Goal: Information Seeking & Learning: Learn about a topic

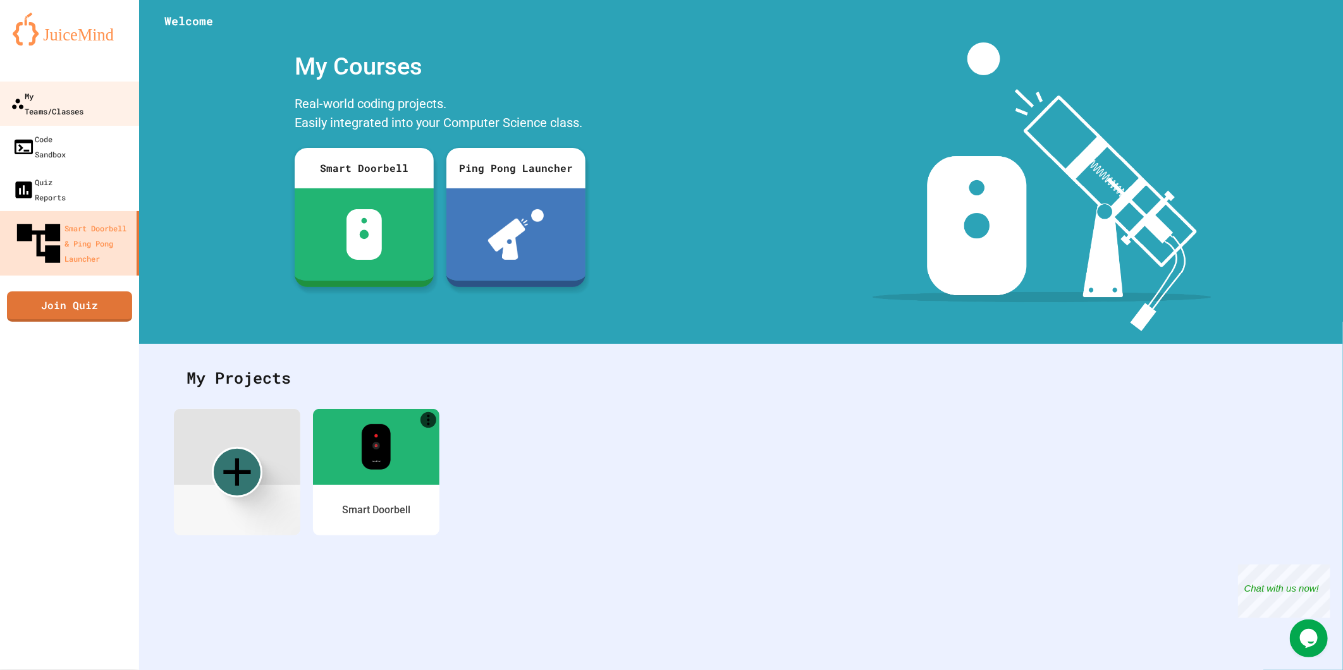
click at [83, 92] on div "My Teams/Classes" at bounding box center [47, 103] width 73 height 31
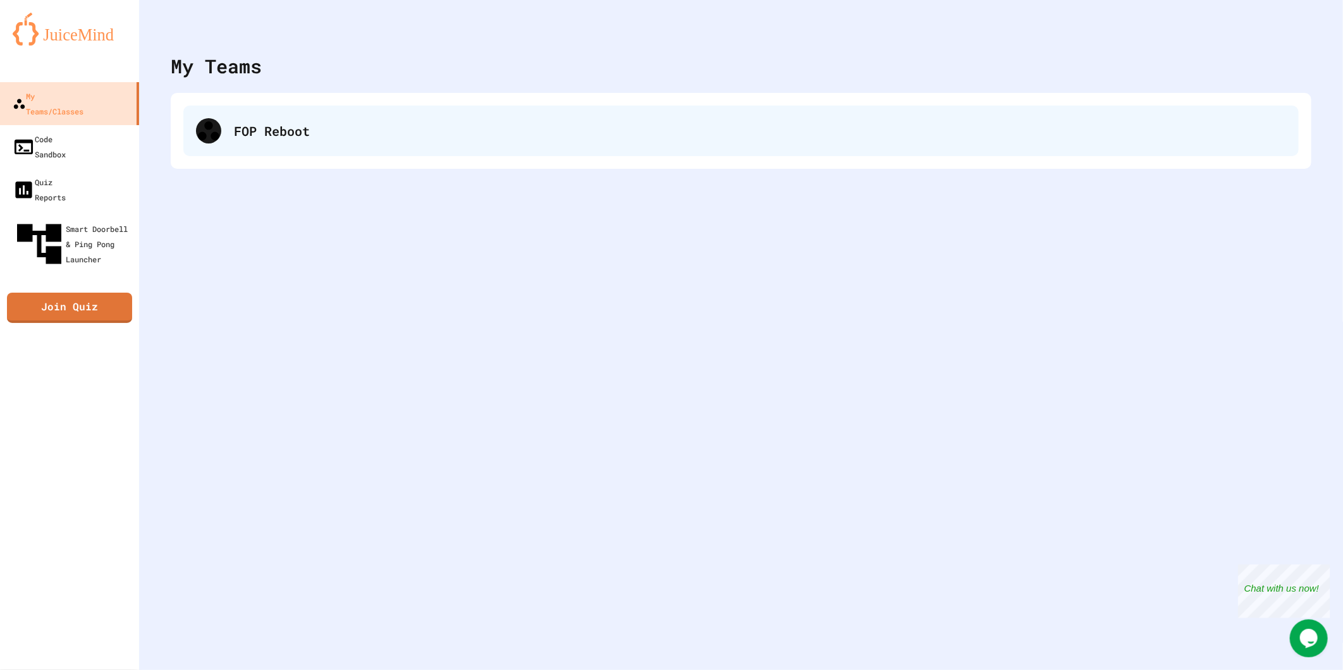
click at [367, 121] on div "FOP Reboot" at bounding box center [760, 130] width 1052 height 19
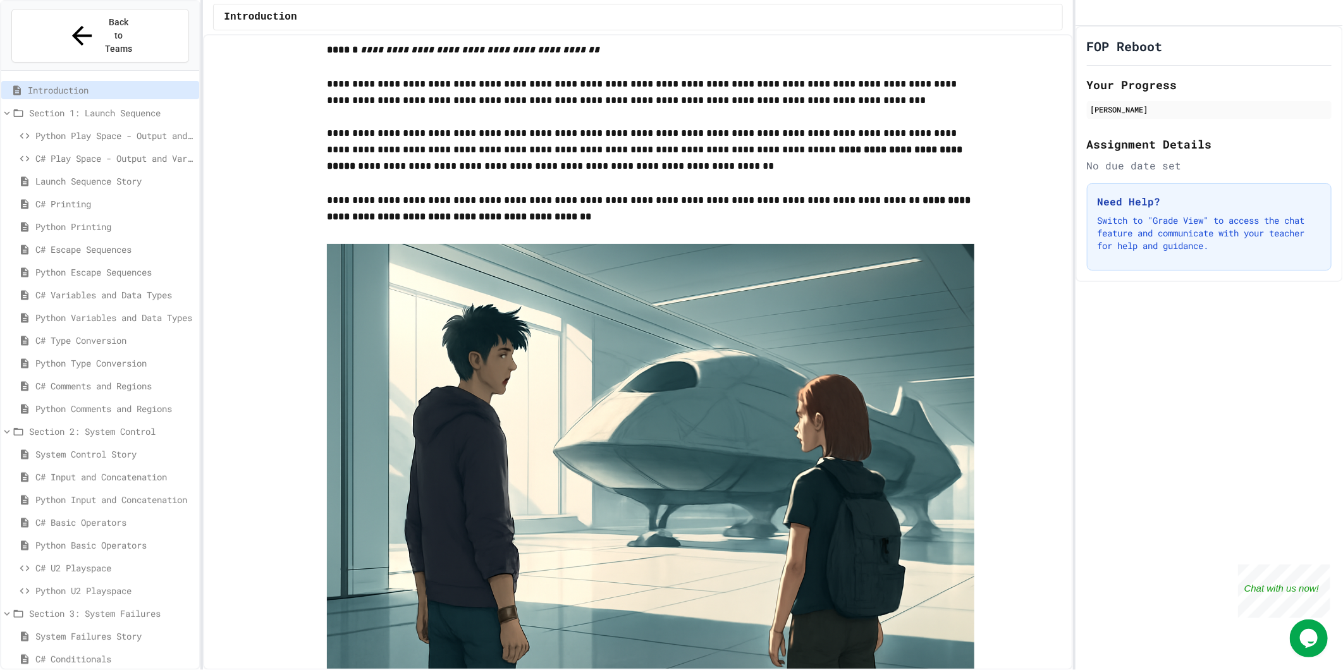
scroll to position [325, 0]
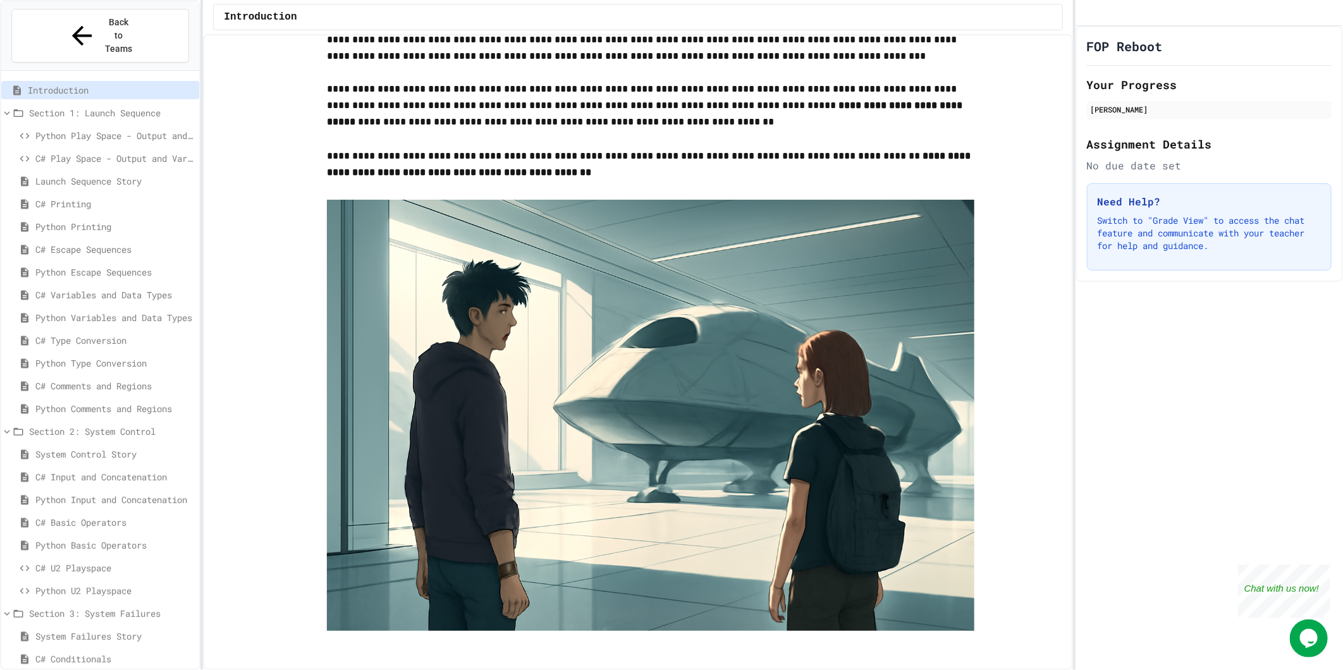
click at [82, 448] on span "System Control Story" at bounding box center [114, 454] width 159 height 13
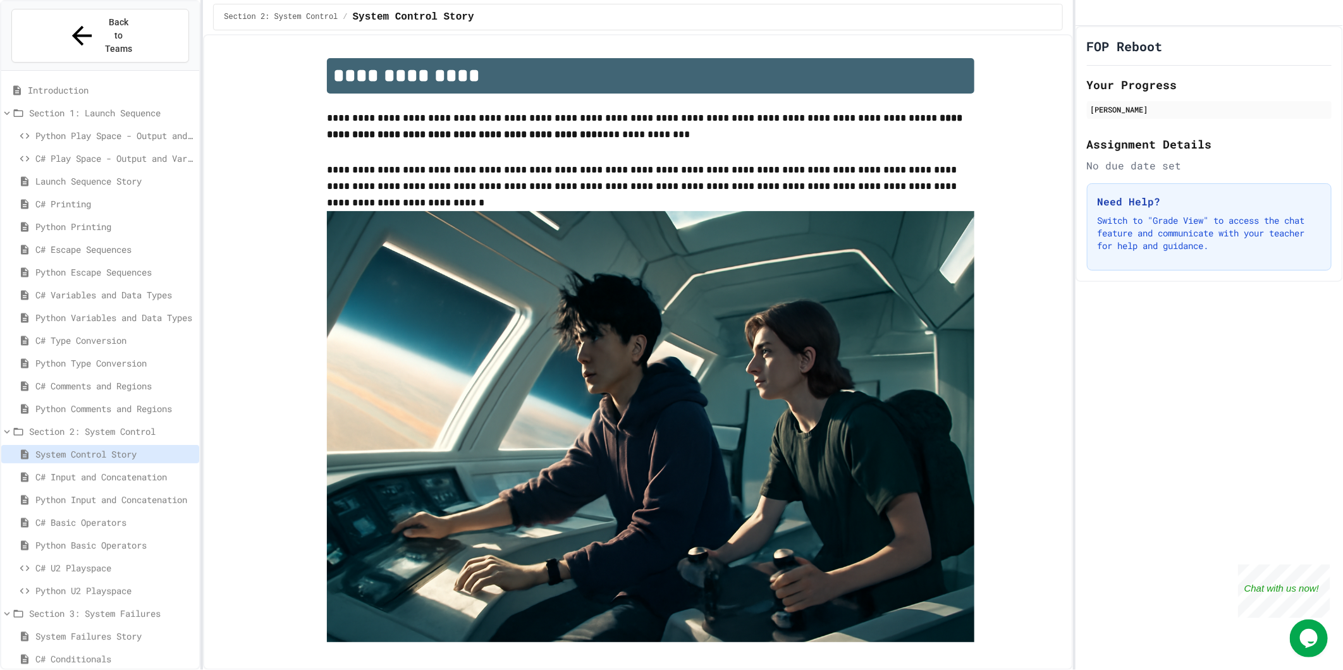
click at [80, 175] on span "Launch Sequence Story" at bounding box center [114, 181] width 159 height 13
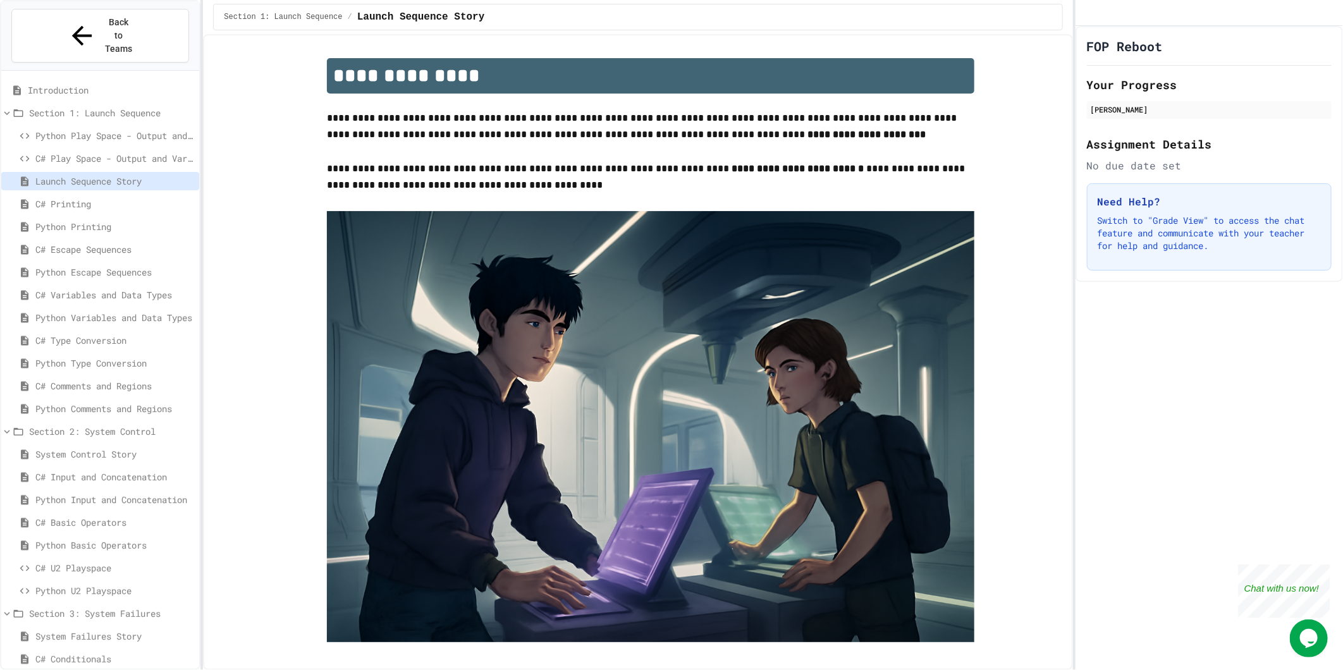
scroll to position [11, 0]
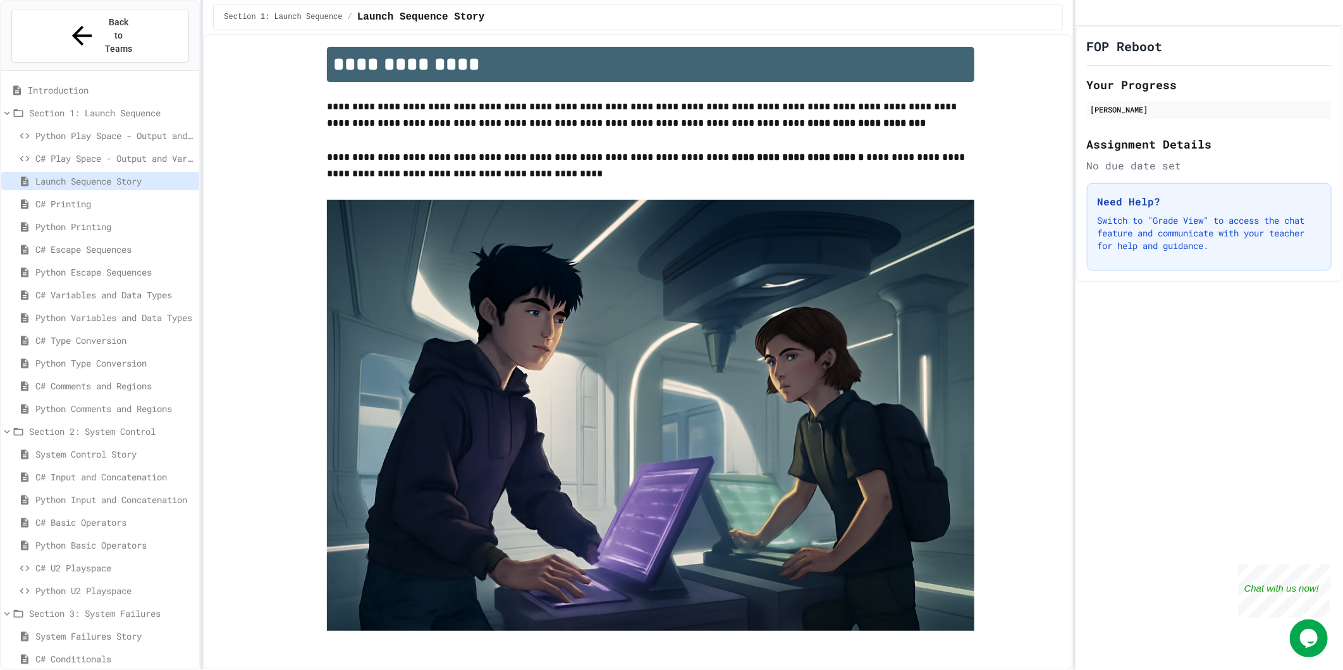
click at [54, 83] on span "Introduction" at bounding box center [111, 89] width 166 height 13
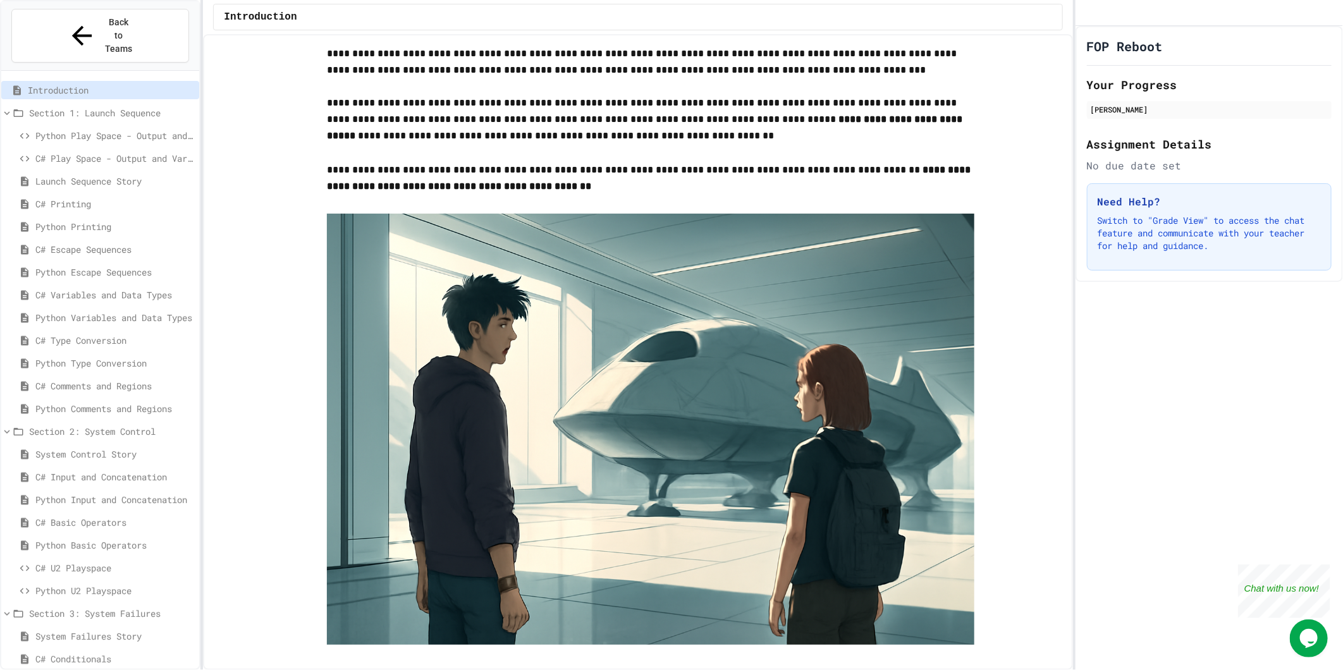
scroll to position [325, 0]
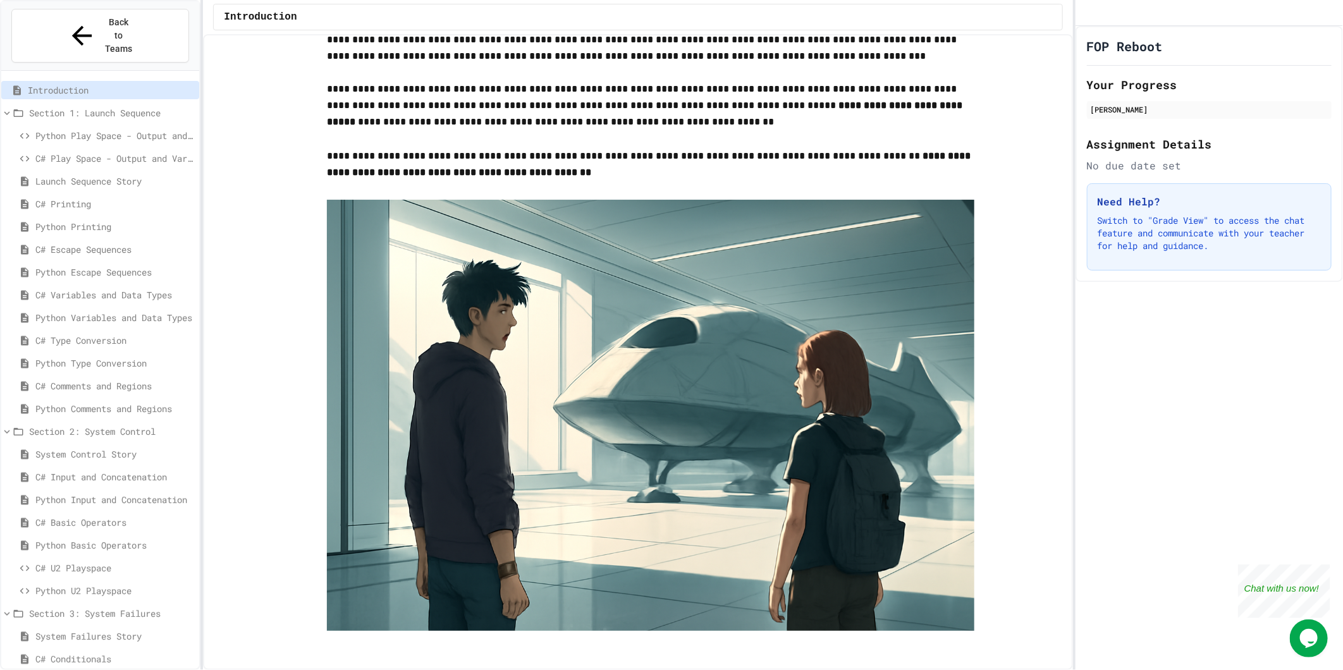
click at [92, 175] on span "Launch Sequence Story" at bounding box center [114, 181] width 159 height 13
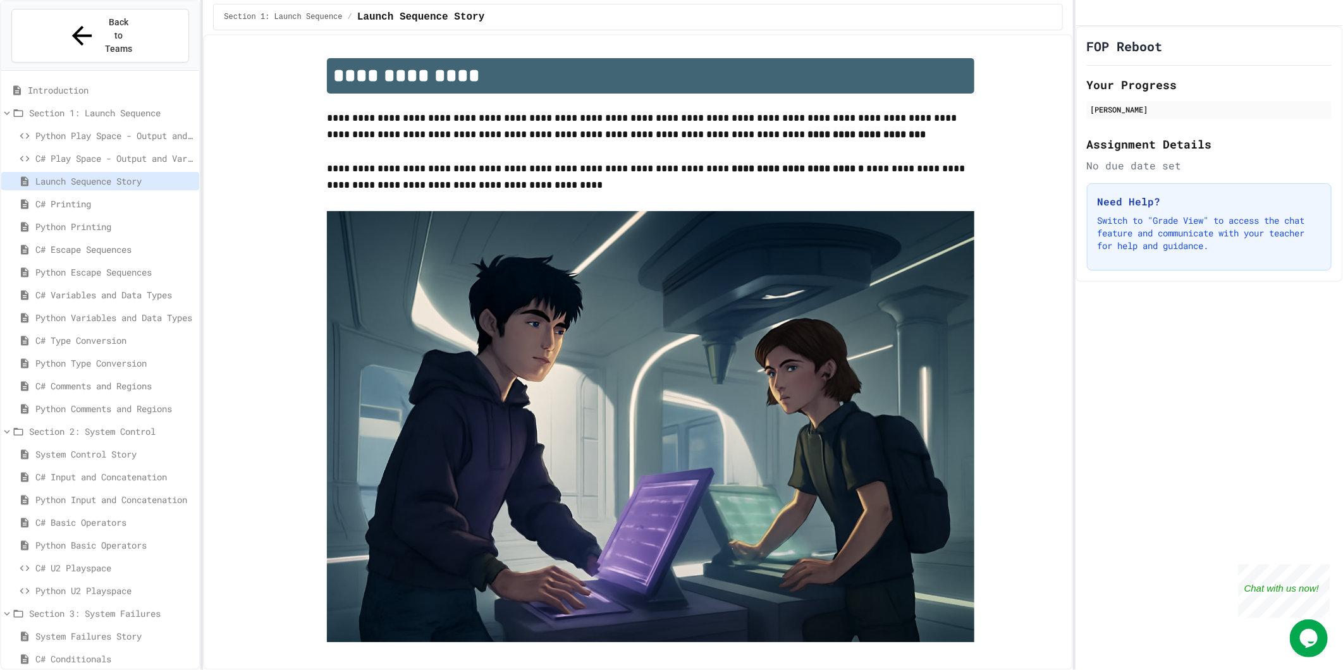
scroll to position [11, 0]
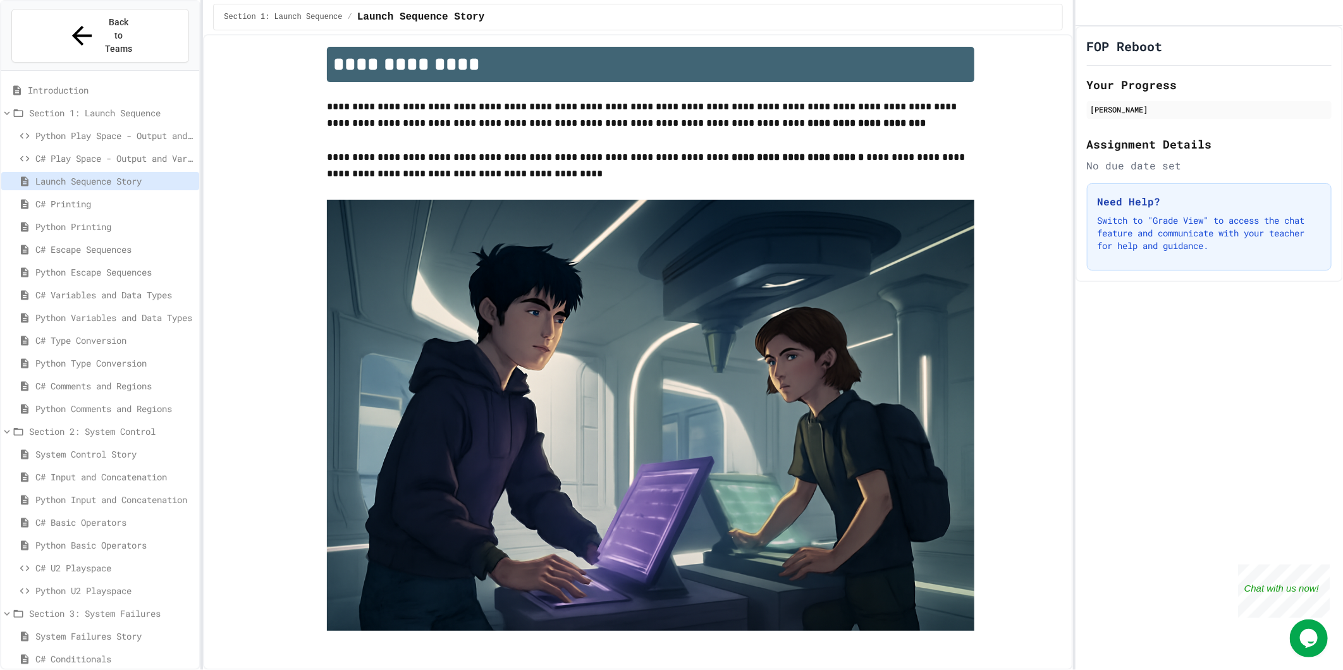
click at [70, 448] on span "System Control Story" at bounding box center [114, 454] width 159 height 13
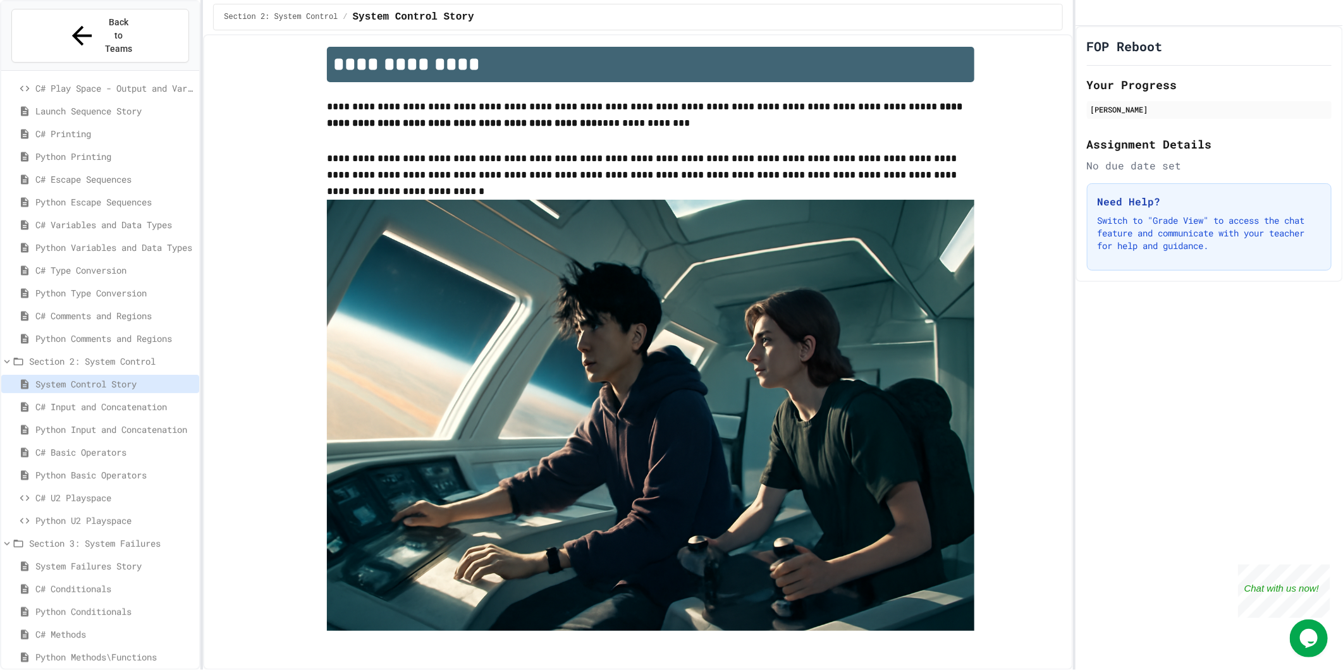
scroll to position [140, 0]
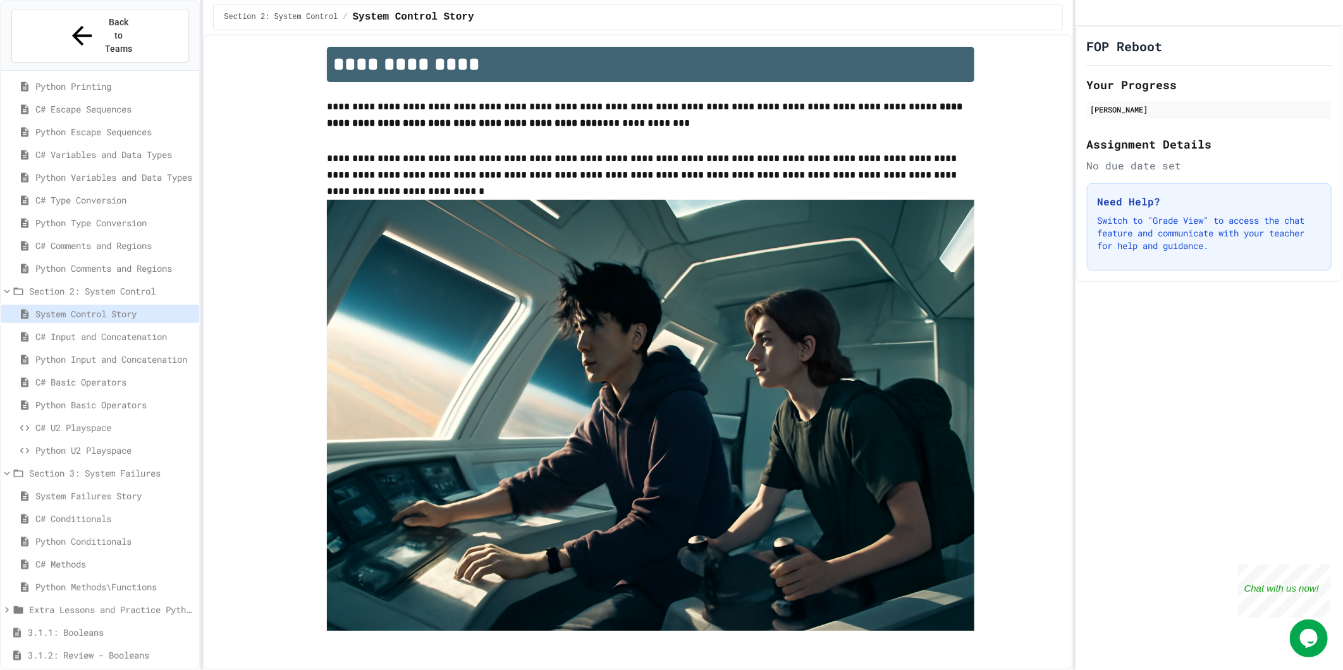
click at [85, 487] on div "System Failures Story" at bounding box center [100, 496] width 198 height 18
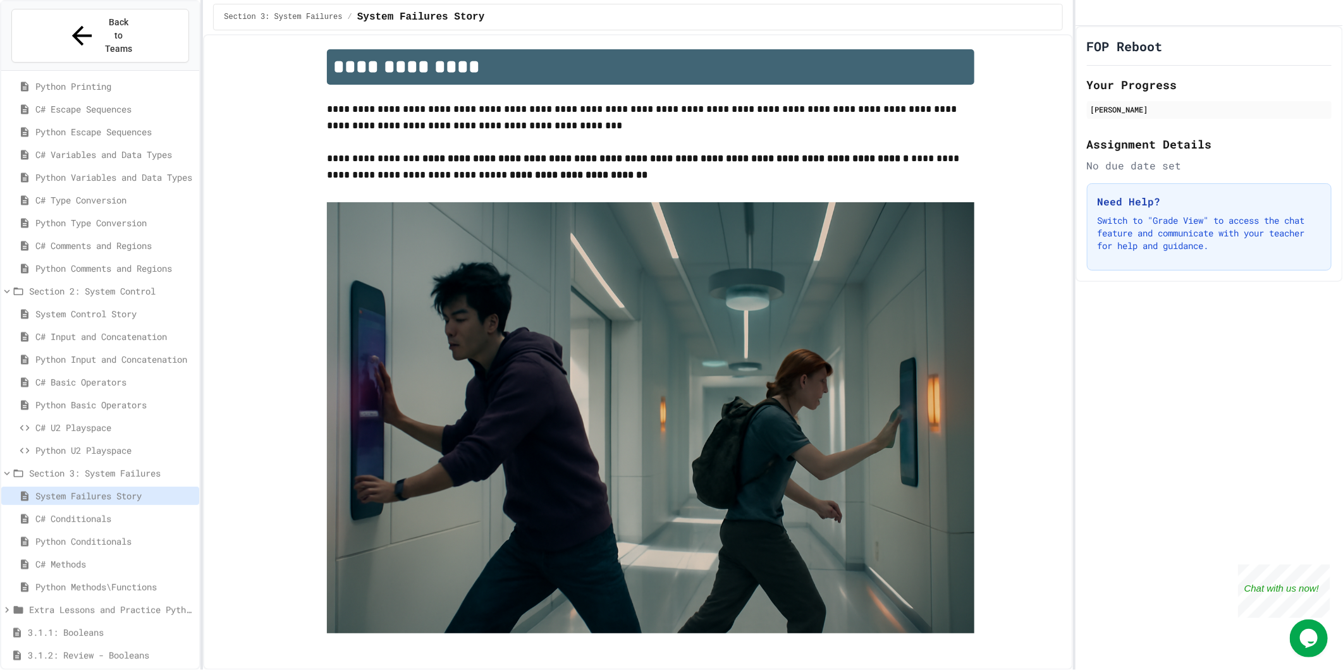
scroll to position [11, 0]
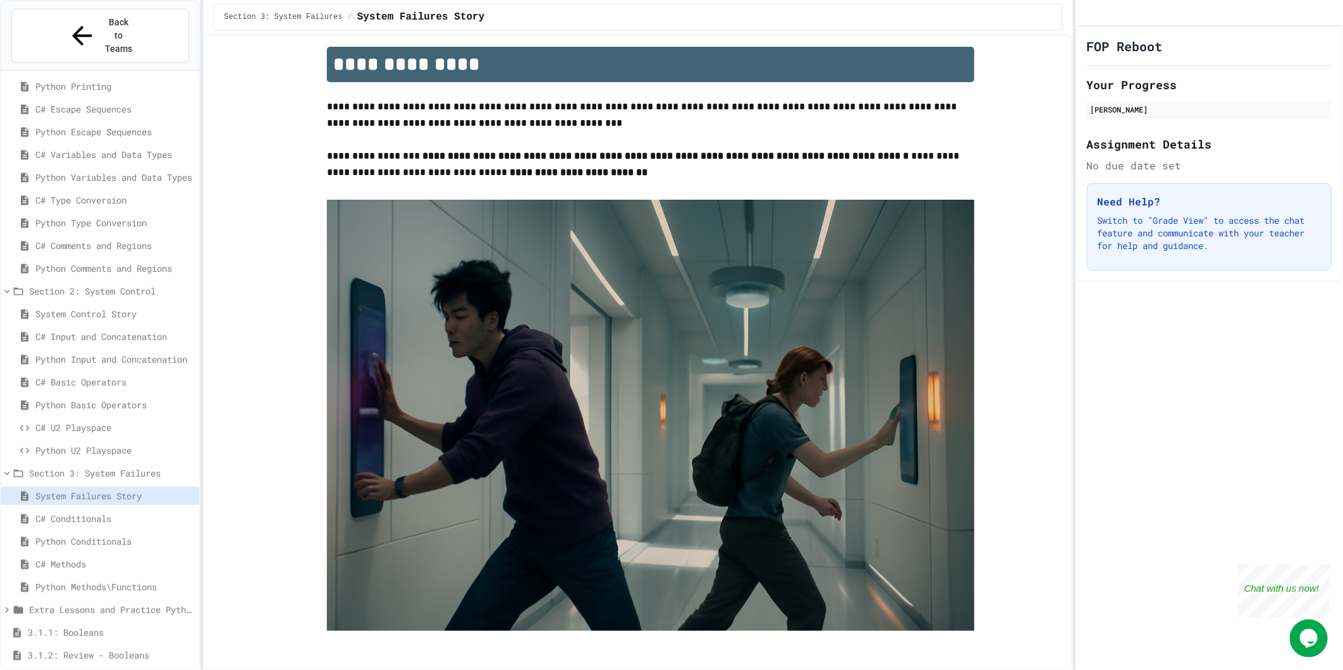
click at [806, 392] on img at bounding box center [651, 416] width 648 height 432
